Goal: Task Accomplishment & Management: Manage account settings

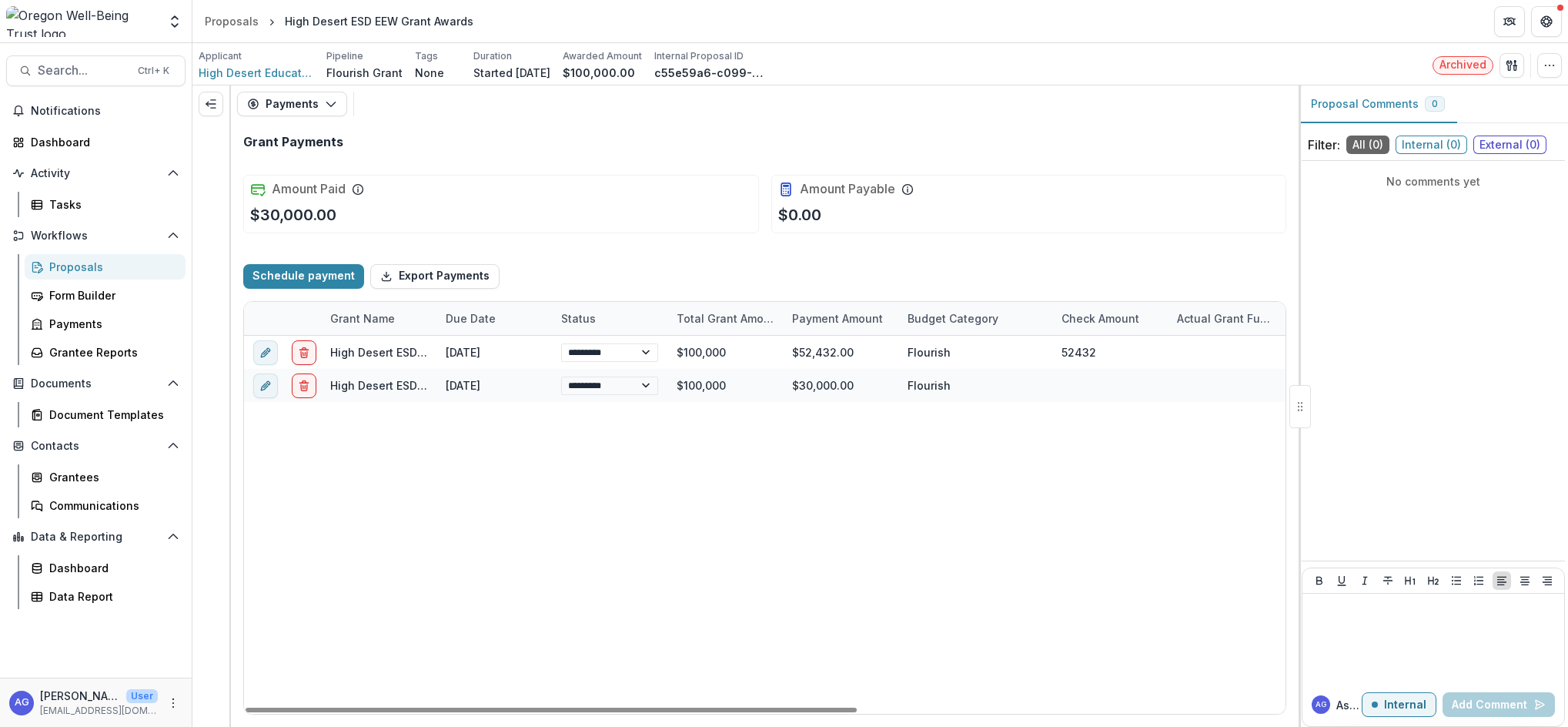
select select "****"
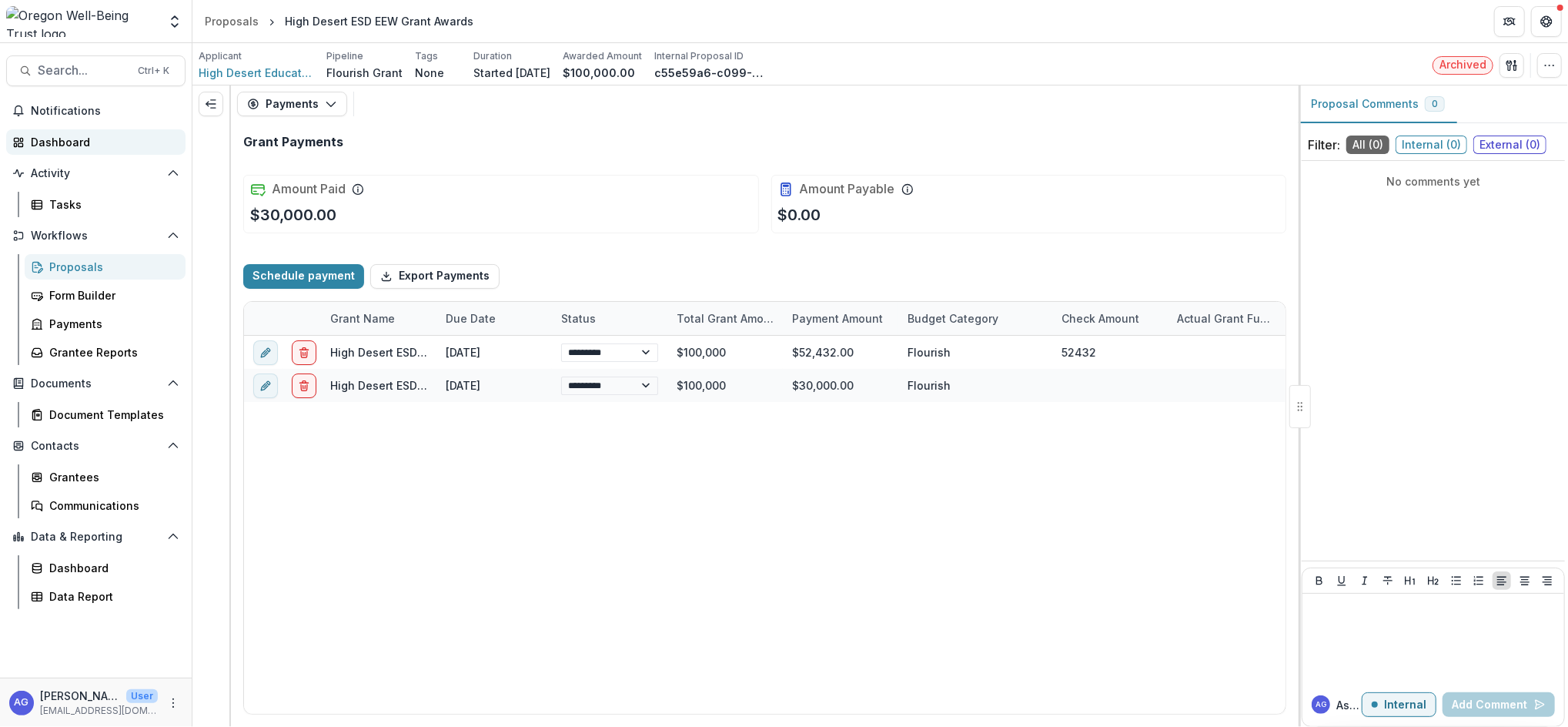
select select "****"
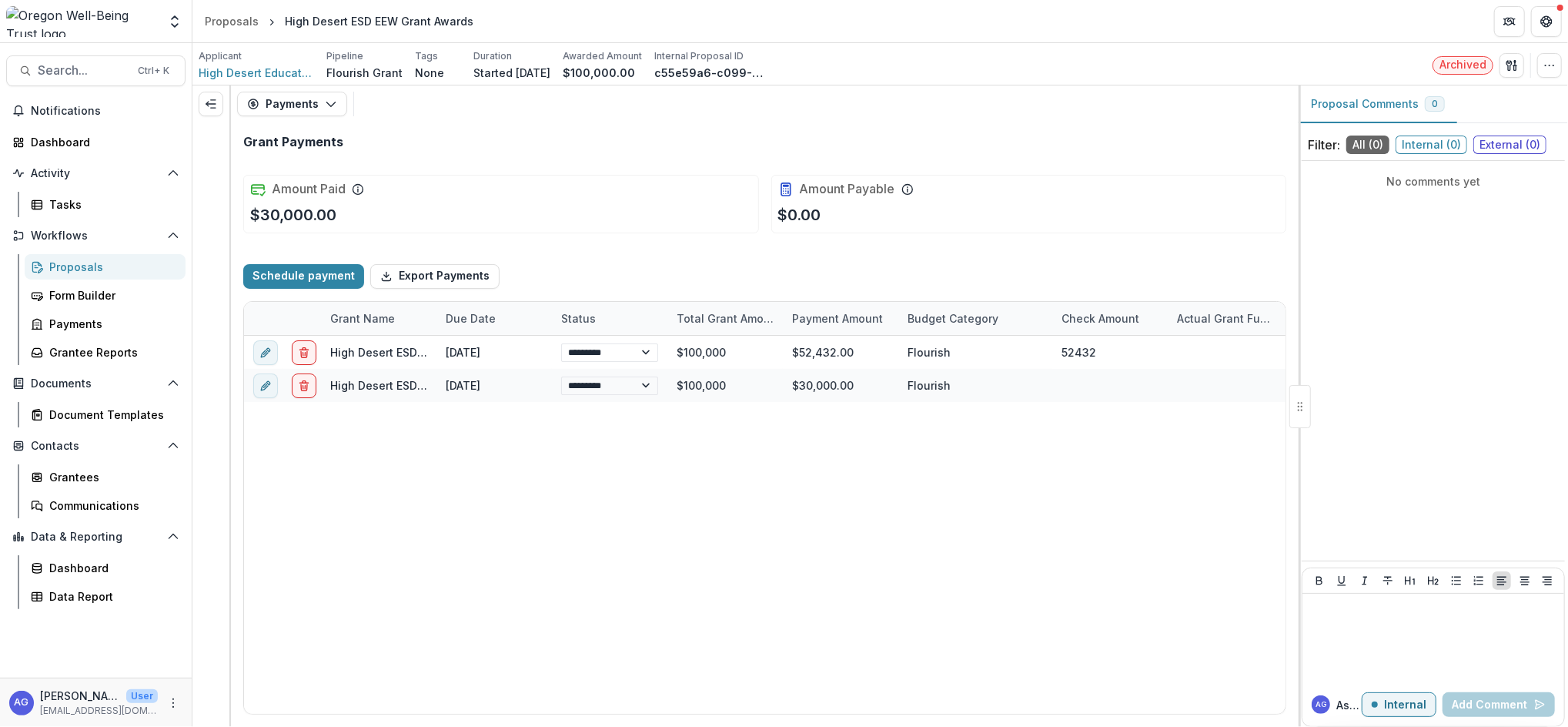
select select "****"
